Goal: Information Seeking & Learning: Find specific fact

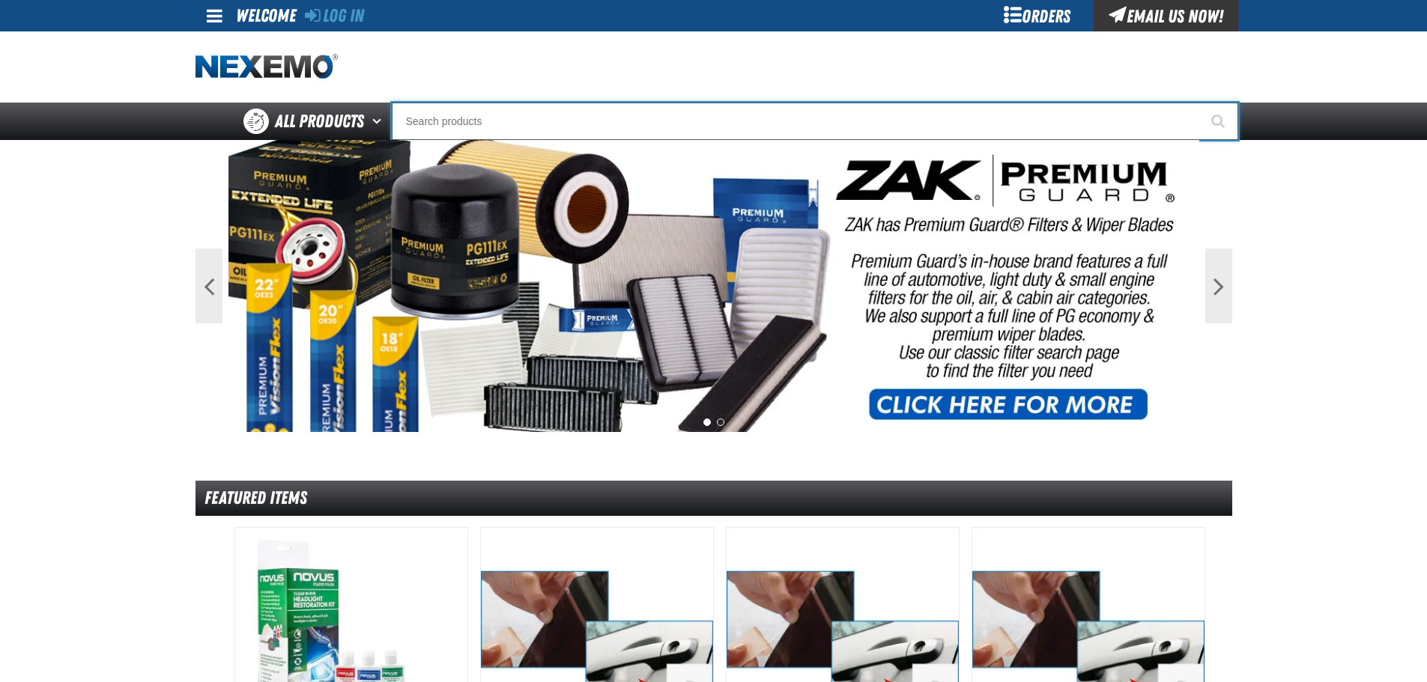
click at [659, 121] on input "Search" at bounding box center [815, 121] width 846 height 37
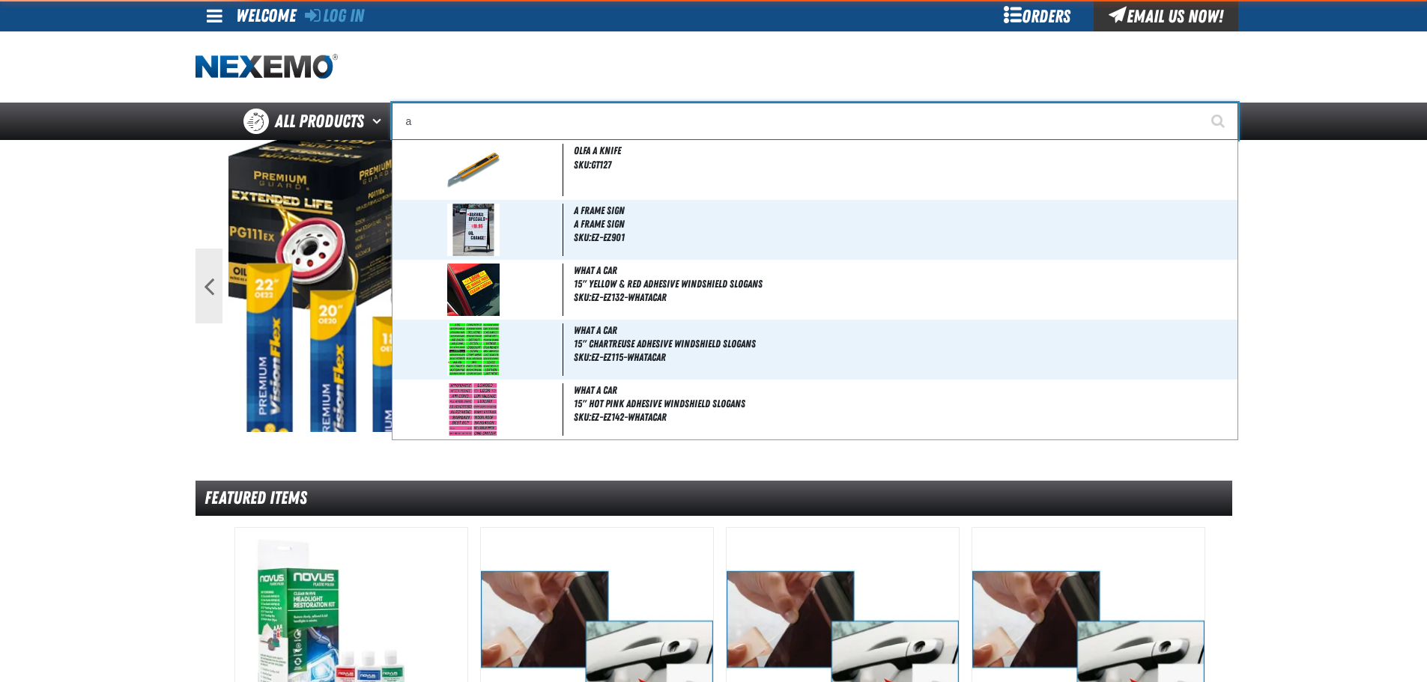
type input "ac"
type input "ac Power Booster - ZAK Products"
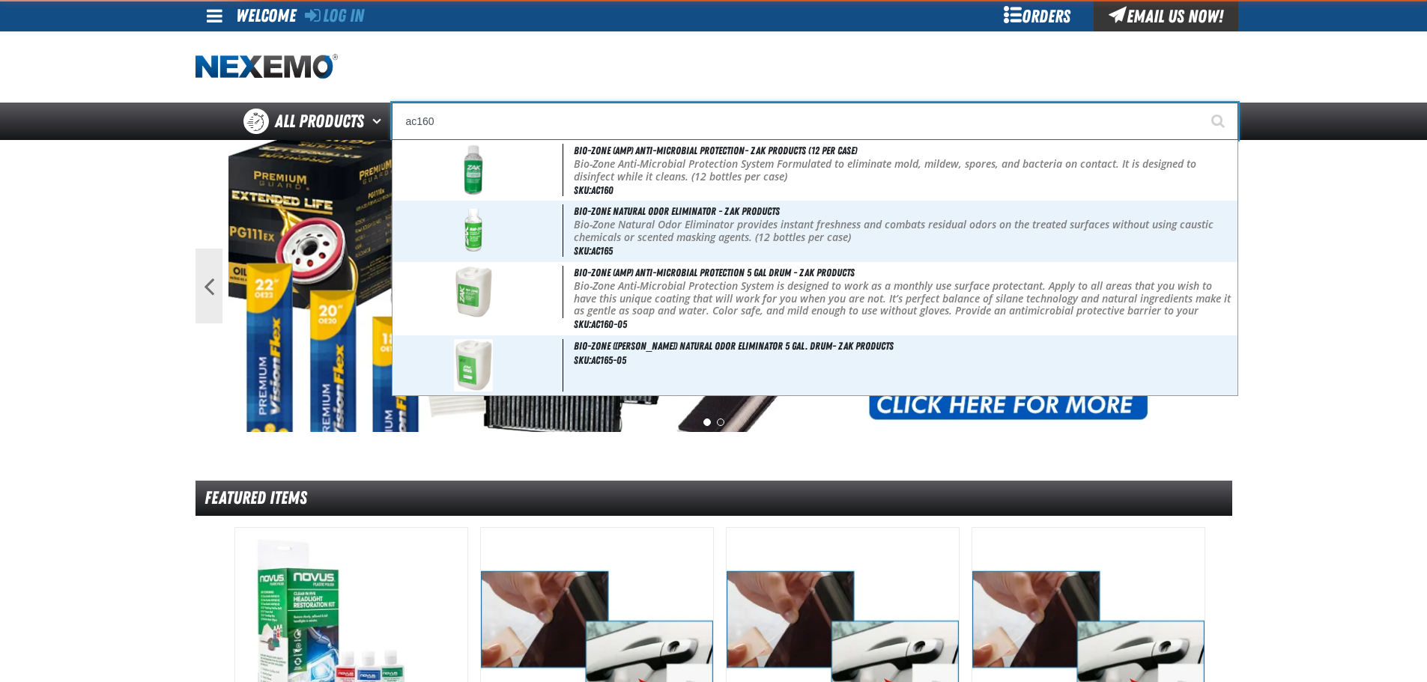
type input "ac160"
click at [1200, 103] on button "Start Searching" at bounding box center [1218, 121] width 37 height 37
